Goal: Download file/media

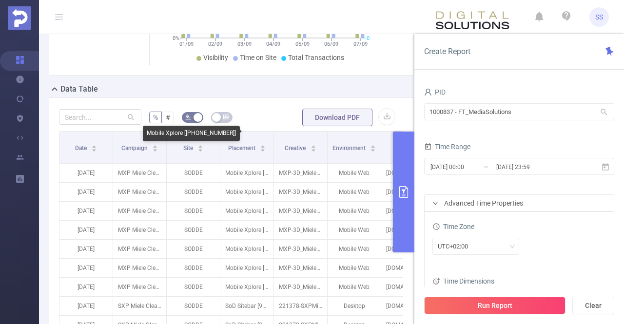
scroll to position [97, 0]
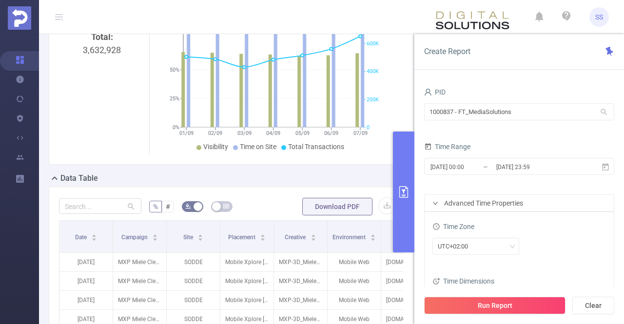
drag, startPoint x: 398, startPoint y: 183, endPoint x: 400, endPoint y: 189, distance: 6.6
click at [398, 183] on button "primary" at bounding box center [403, 192] width 21 height 121
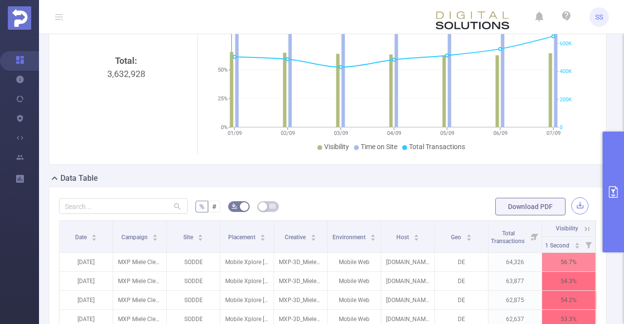
click at [578, 205] on button "button" at bounding box center [579, 205] width 17 height 17
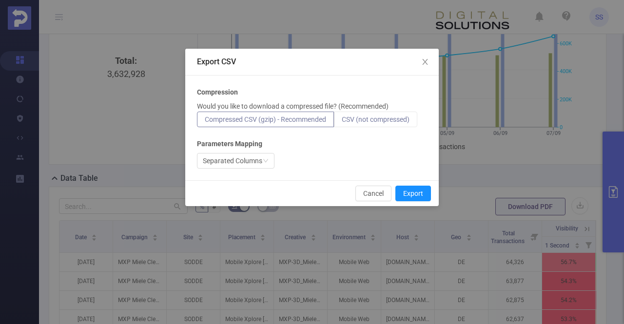
click at [379, 119] on span "CSV (not compressed)" at bounding box center [376, 120] width 68 height 8
click at [342, 122] on input "CSV (not compressed)" at bounding box center [342, 122] width 0 height 0
click at [256, 161] on div "Separated Columns" at bounding box center [232, 161] width 59 height 15
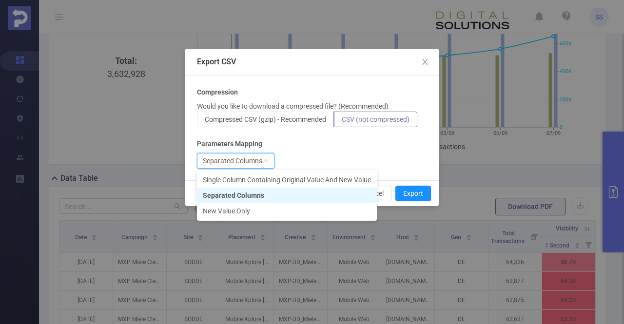
click at [250, 195] on li "Separated Columns" at bounding box center [287, 196] width 180 height 16
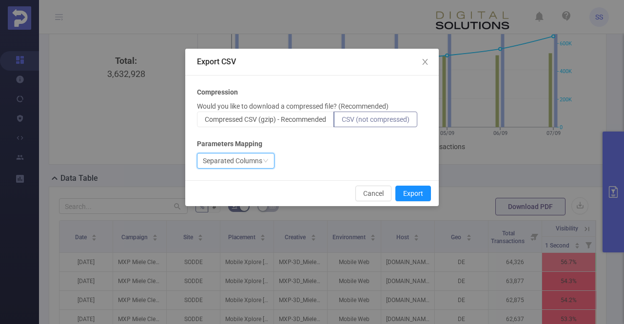
click at [249, 158] on div "Separated Columns" at bounding box center [232, 161] width 59 height 15
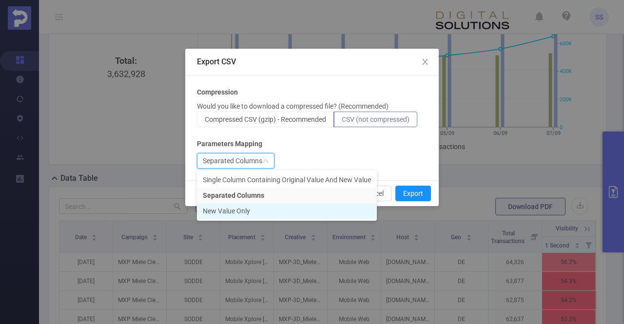
click at [231, 210] on li "New Value Only" at bounding box center [287, 211] width 180 height 16
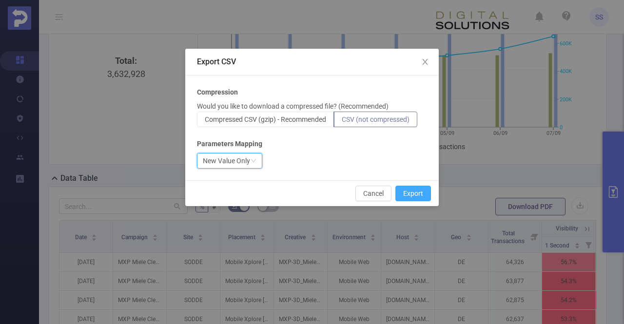
click at [423, 194] on button "Export" at bounding box center [413, 194] width 36 height 16
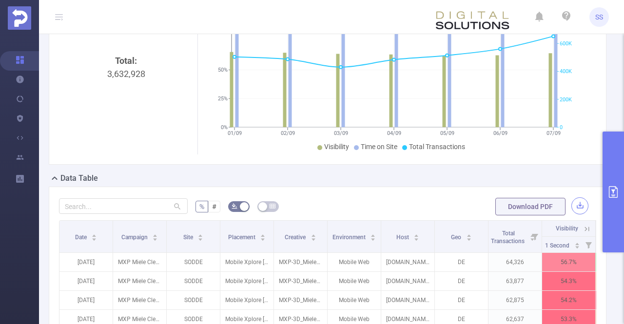
click at [571, 208] on button "button" at bounding box center [579, 205] width 17 height 17
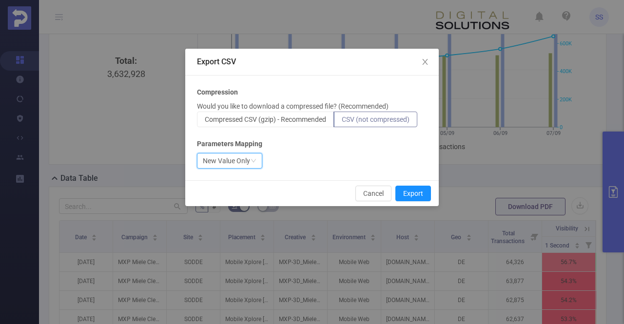
click at [232, 161] on div "New Value Only" at bounding box center [226, 161] width 47 height 15
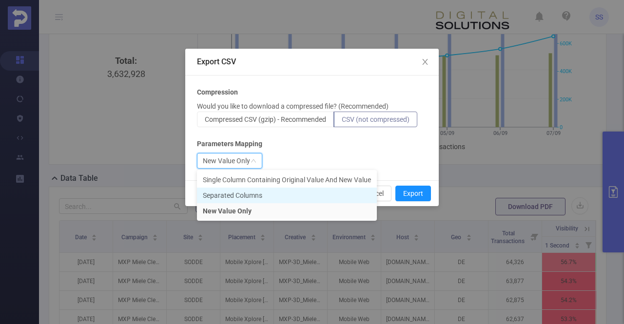
click at [228, 197] on li "Separated Columns" at bounding box center [287, 196] width 180 height 16
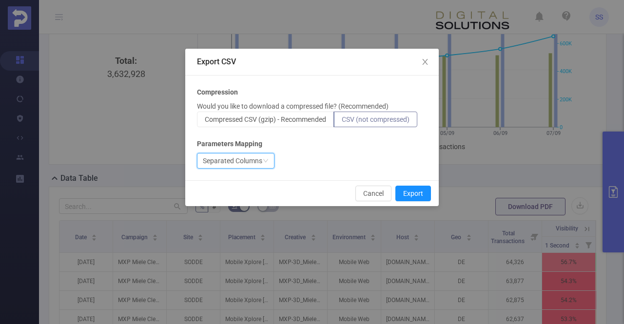
click at [245, 159] on div "Separated Columns" at bounding box center [232, 161] width 59 height 15
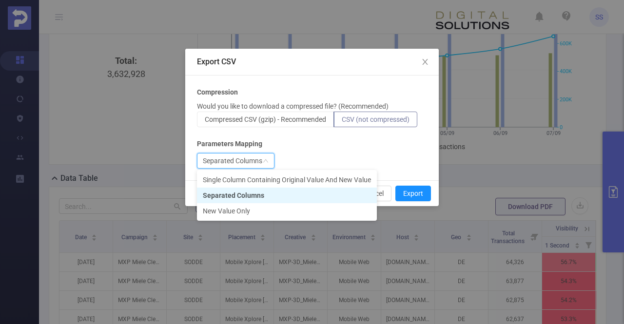
click at [245, 159] on div "Separated Columns" at bounding box center [232, 161] width 59 height 15
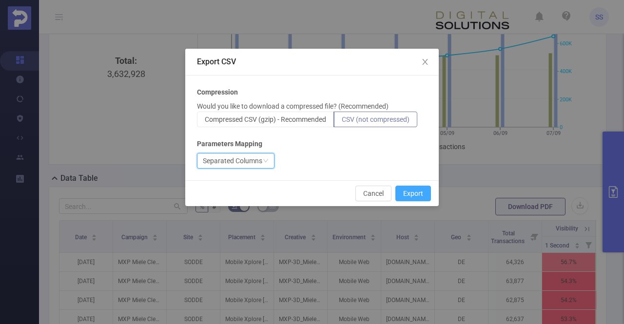
click at [417, 193] on button "Export" at bounding box center [413, 194] width 36 height 16
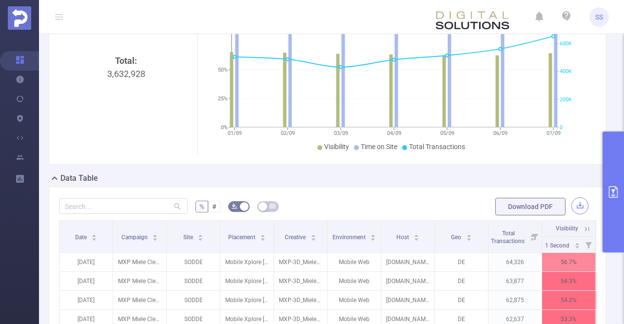
click at [571, 204] on button "button" at bounding box center [579, 205] width 17 height 17
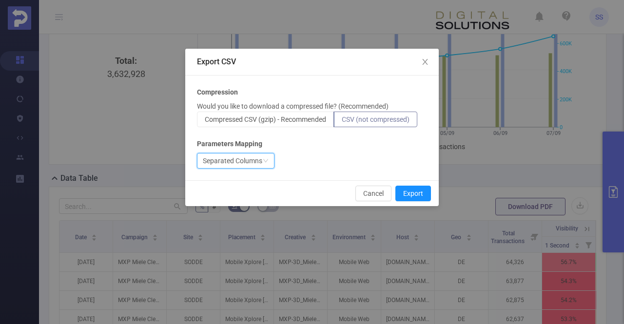
click at [235, 163] on div "Separated Columns" at bounding box center [232, 161] width 59 height 15
click at [264, 162] on icon "icon: down" at bounding box center [266, 161] width 6 height 6
click at [242, 166] on div "Separated Columns" at bounding box center [232, 161] width 59 height 15
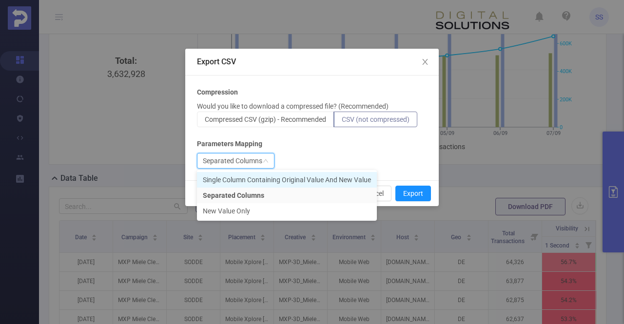
click at [246, 180] on li "Single Column Containing Original Value And New Value" at bounding box center [287, 180] width 180 height 16
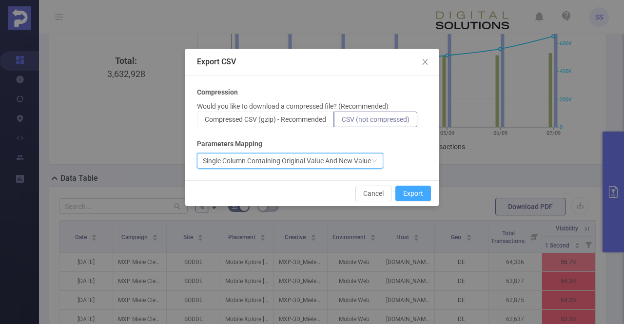
click at [410, 190] on button "Export" at bounding box center [413, 194] width 36 height 16
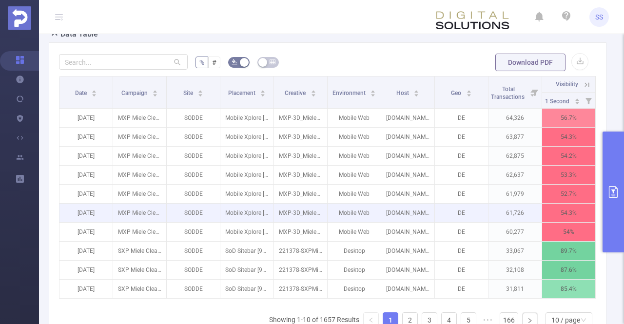
scroll to position [244, 0]
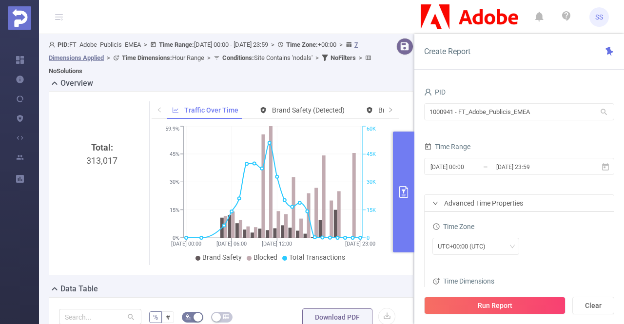
click at [403, 171] on button "primary" at bounding box center [403, 192] width 21 height 121
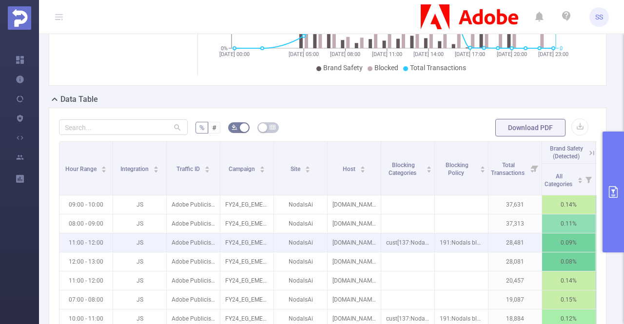
scroll to position [244, 0]
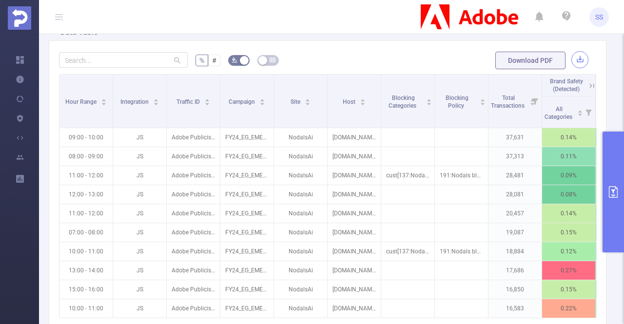
click at [573, 62] on button "button" at bounding box center [579, 59] width 17 height 17
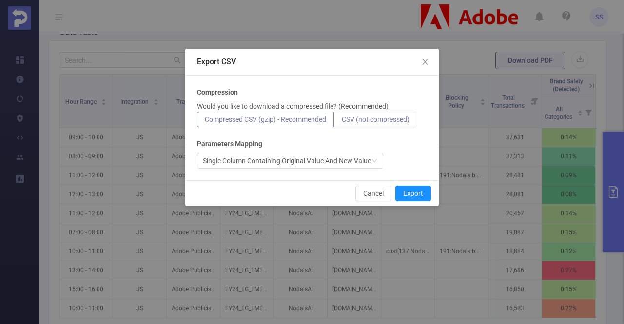
click at [368, 124] on label "CSV (not compressed)" at bounding box center [375, 120] width 83 height 16
click at [342, 122] on input "CSV (not compressed)" at bounding box center [342, 122] width 0 height 0
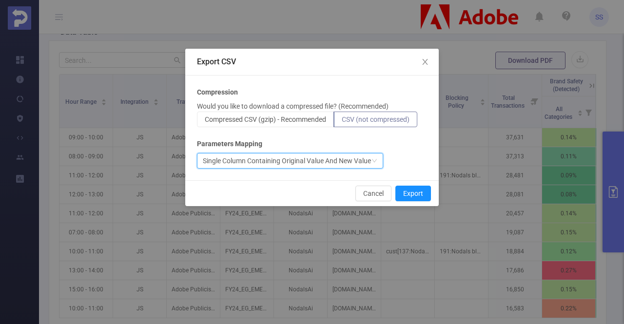
click at [325, 161] on div "Single Column Containing Original Value And New Value" at bounding box center [287, 161] width 168 height 15
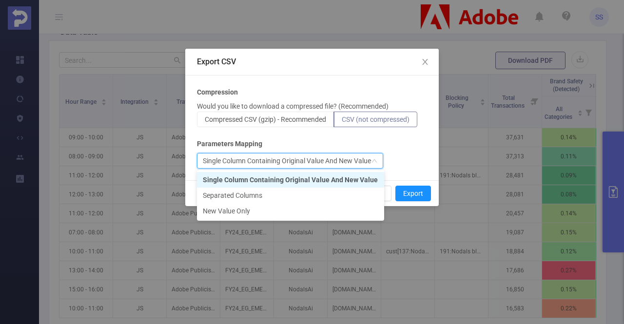
click at [325, 161] on div "Single Column Containing Original Value And New Value" at bounding box center [287, 161] width 168 height 15
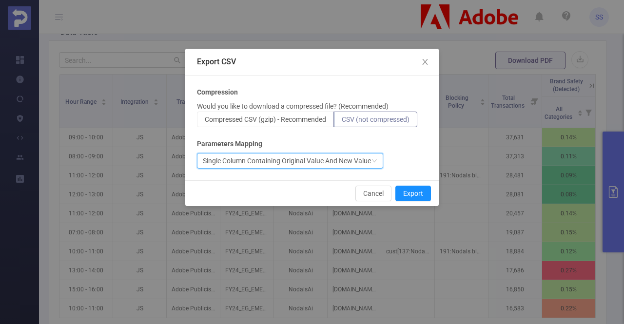
click at [325, 161] on div "Single Column Containing Original Value And New Value" at bounding box center [287, 161] width 168 height 15
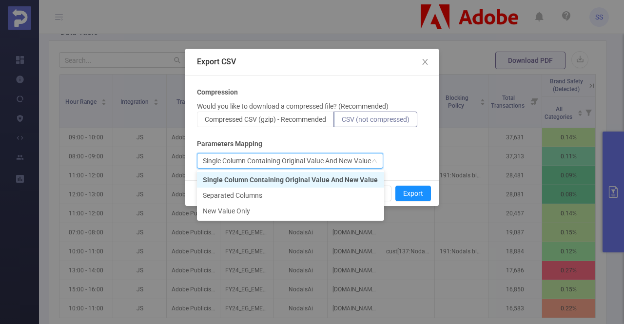
click at [325, 161] on div "Single Column Containing Original Value And New Value" at bounding box center [287, 161] width 168 height 15
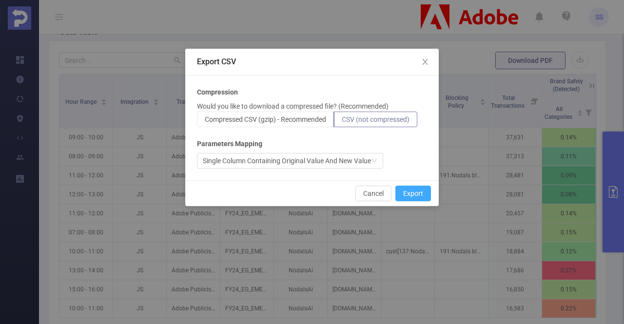
click at [415, 195] on button "Export" at bounding box center [413, 194] width 36 height 16
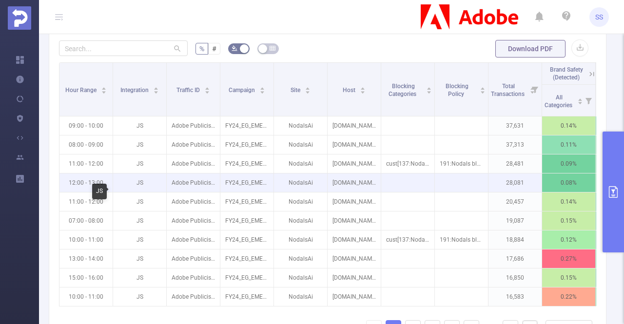
scroll to position [291, 0]
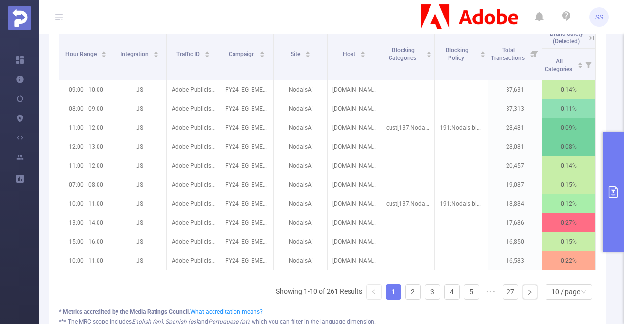
click at [614, 164] on button "primary" at bounding box center [612, 192] width 21 height 121
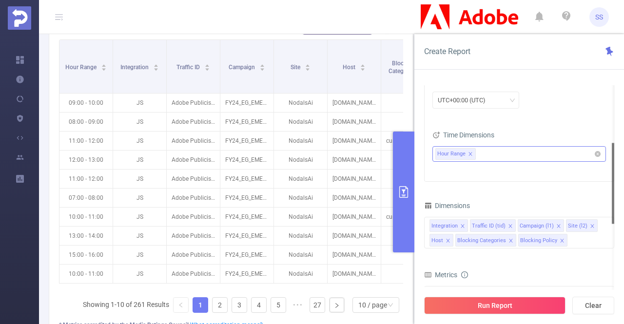
click at [502, 153] on ul "Hour Range" at bounding box center [515, 154] width 160 height 15
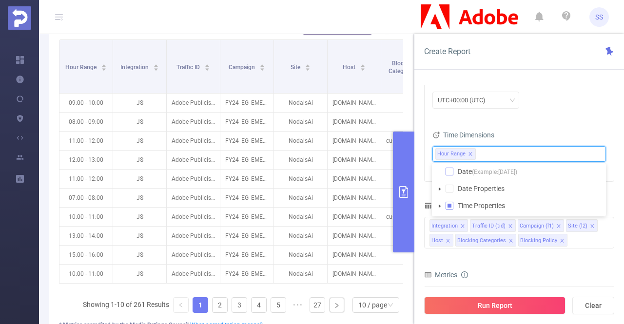
drag, startPoint x: 451, startPoint y: 174, endPoint x: 448, endPoint y: 168, distance: 6.5
click at [450, 173] on span at bounding box center [450, 172] width 8 height 8
click at [532, 118] on div "Time Zone UTC+00:00 (UTC) Time Dimensions Date Hour Range" at bounding box center [519, 124] width 189 height 116
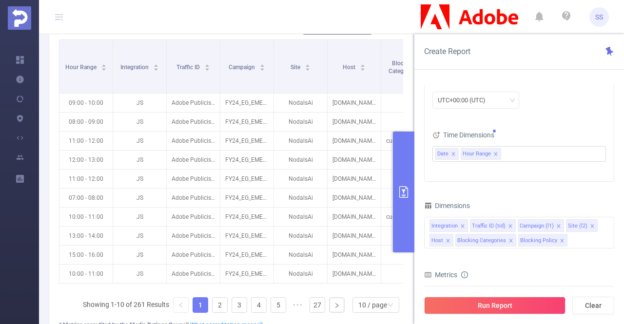
click at [522, 296] on div "Run Report Clear" at bounding box center [519, 305] width 210 height 37
click at [522, 305] on button "Run Report" at bounding box center [494, 306] width 141 height 18
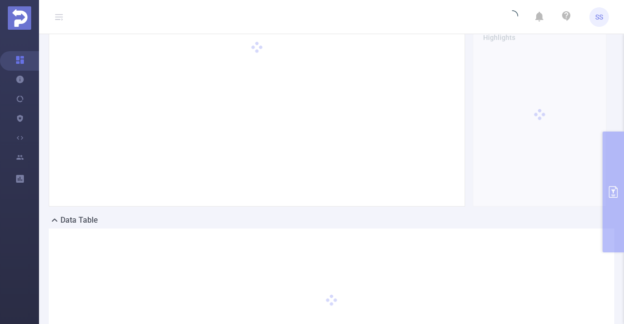
scroll to position [0, 0]
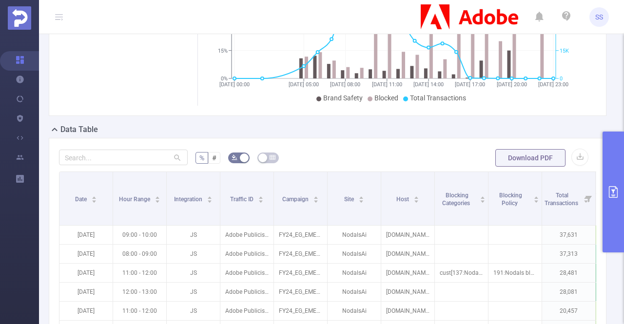
scroll to position [146, 0]
click at [571, 159] on button "button" at bounding box center [579, 157] width 17 height 17
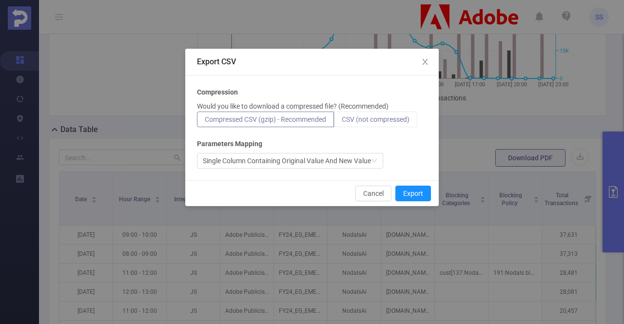
click at [376, 123] on span "CSV (not compressed)" at bounding box center [376, 120] width 68 height 8
click at [342, 122] on input "CSV (not compressed)" at bounding box center [342, 122] width 0 height 0
click at [419, 192] on button "Export" at bounding box center [413, 194] width 36 height 16
